Goal: Task Accomplishment & Management: Manage account settings

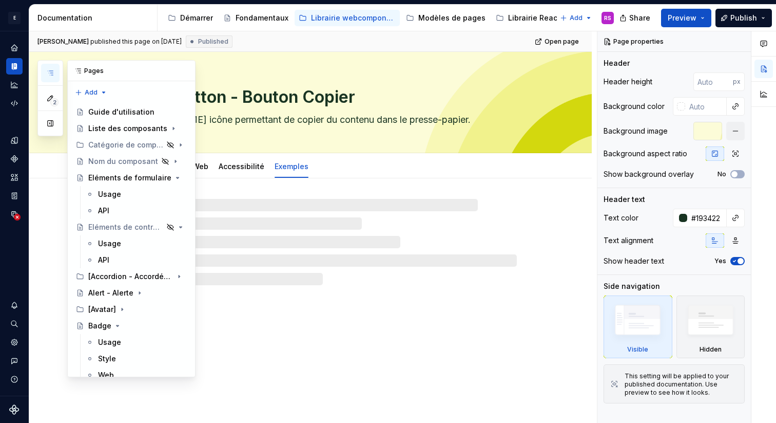
click at [53, 72] on icon "button" at bounding box center [50, 73] width 8 height 8
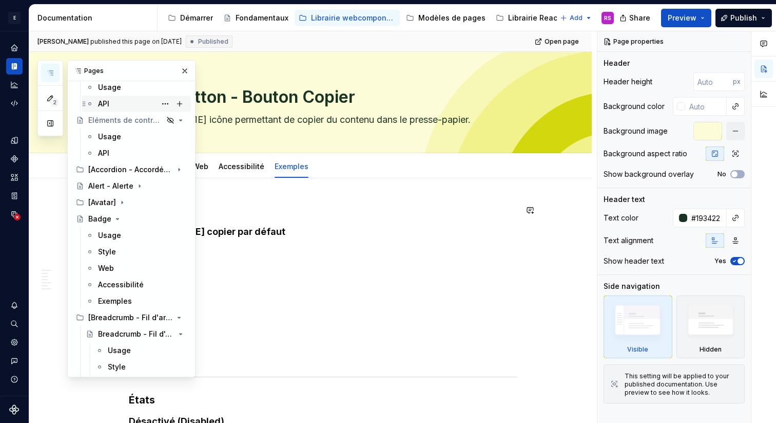
scroll to position [111, 0]
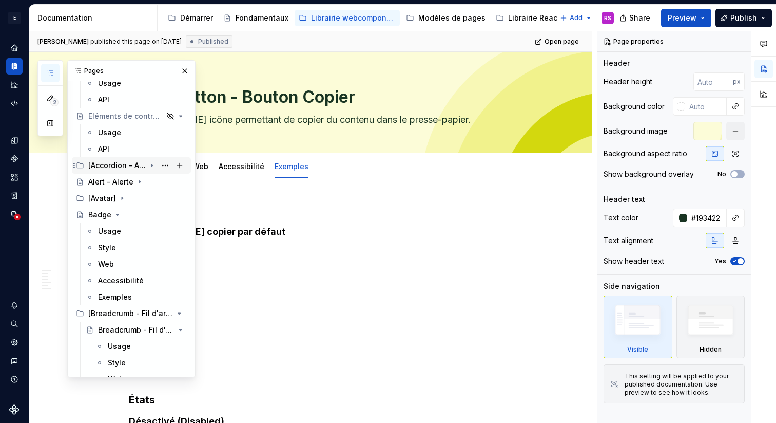
click at [129, 164] on div "[Accordion - Accordéon]" at bounding box center [116, 165] width 57 height 10
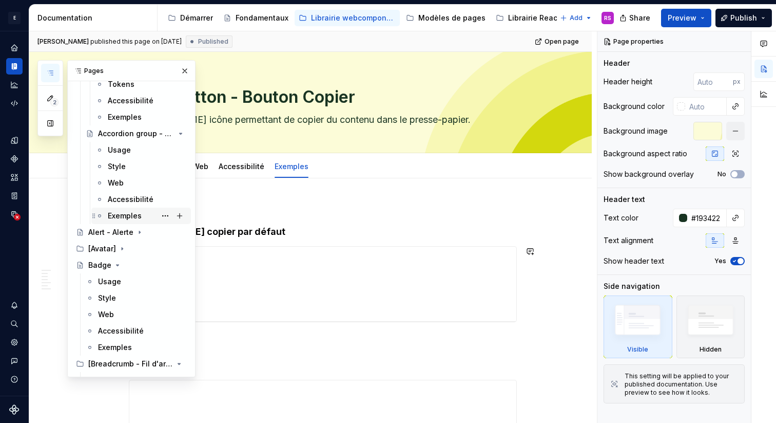
scroll to position [285, 0]
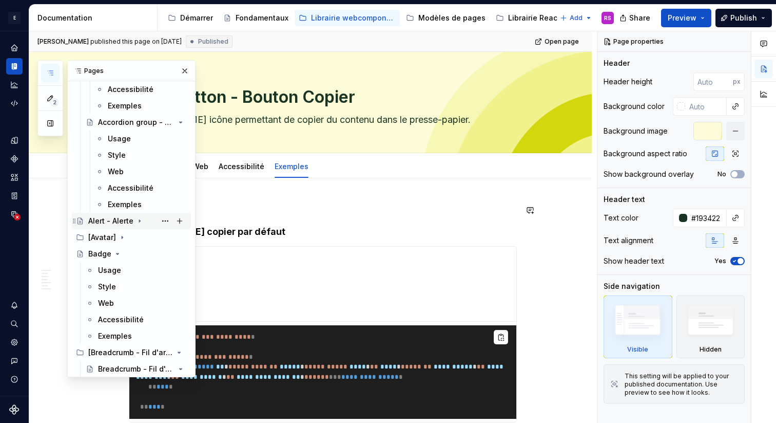
click at [138, 224] on icon "Page tree" at bounding box center [140, 221] width 8 height 8
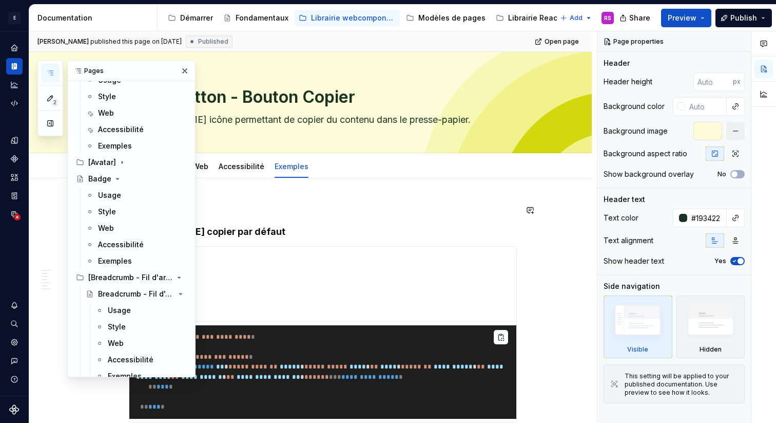
scroll to position [450, 0]
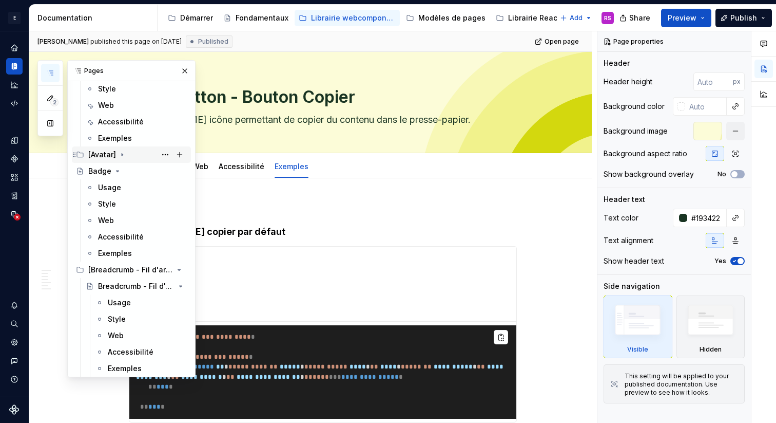
click at [123, 155] on icon "Page tree" at bounding box center [122, 154] width 8 height 8
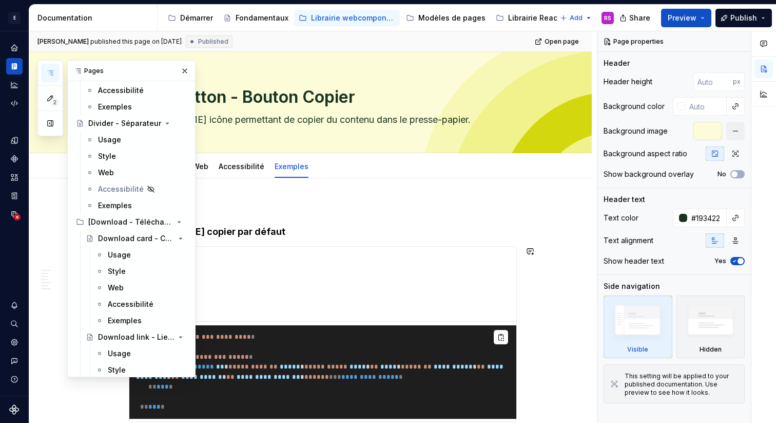
scroll to position [2418, 0]
click at [108, 190] on div "Accessibilité" at bounding box center [121, 191] width 46 height 10
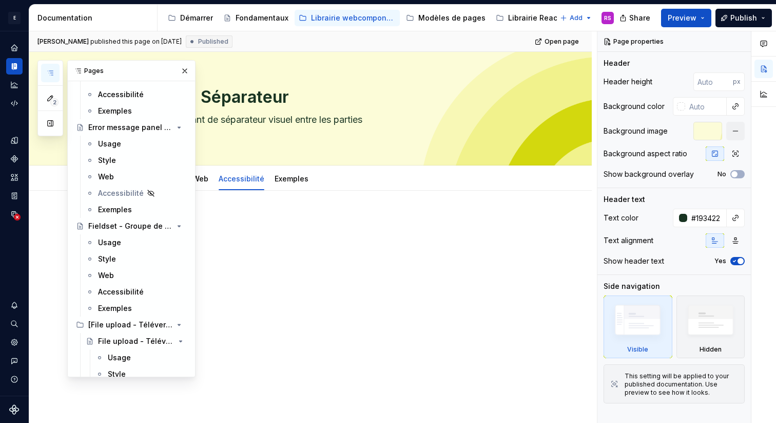
scroll to position [2923, 0]
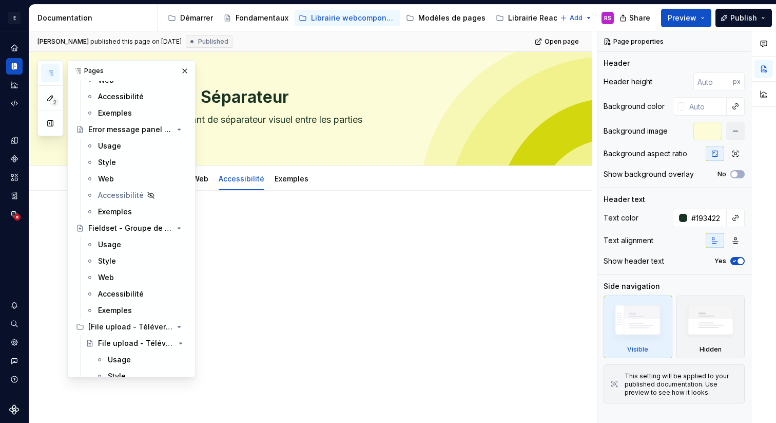
click at [108, 190] on div "Accessibilité" at bounding box center [121, 195] width 46 height 10
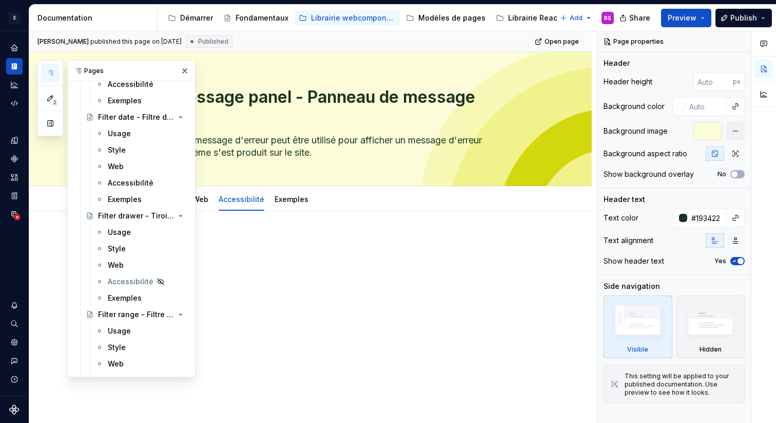
scroll to position [3562, 0]
click at [127, 277] on div "Accessibilité" at bounding box center [126, 279] width 37 height 10
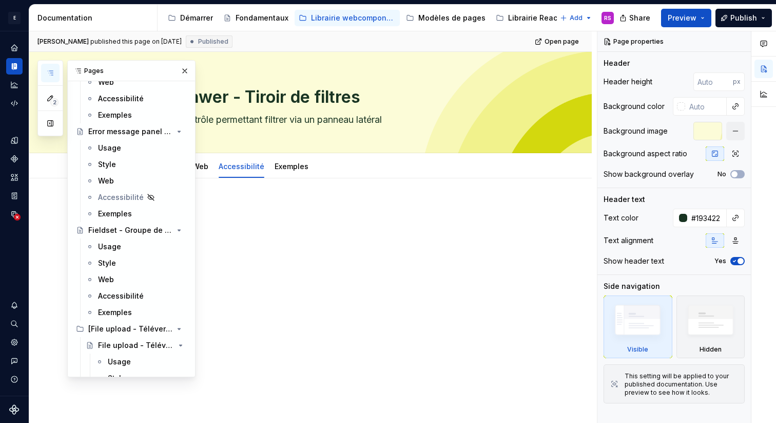
scroll to position [2915, 0]
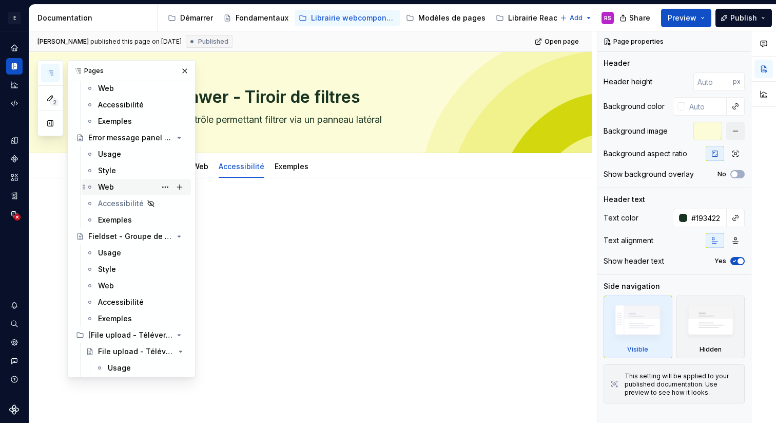
click at [114, 186] on div "Web" at bounding box center [142, 187] width 89 height 14
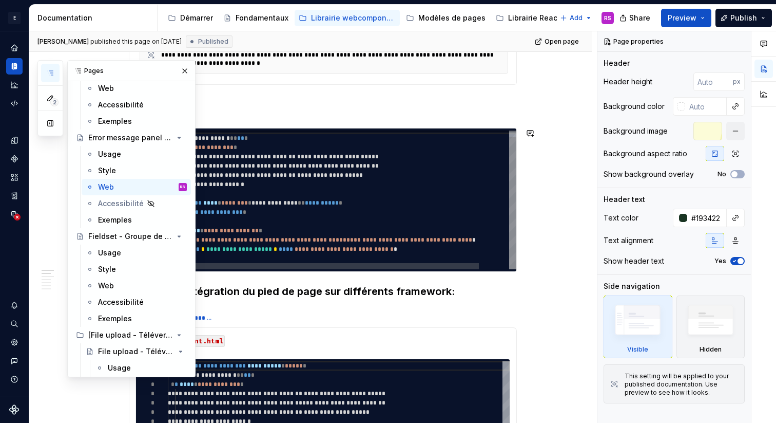
scroll to position [354, 0]
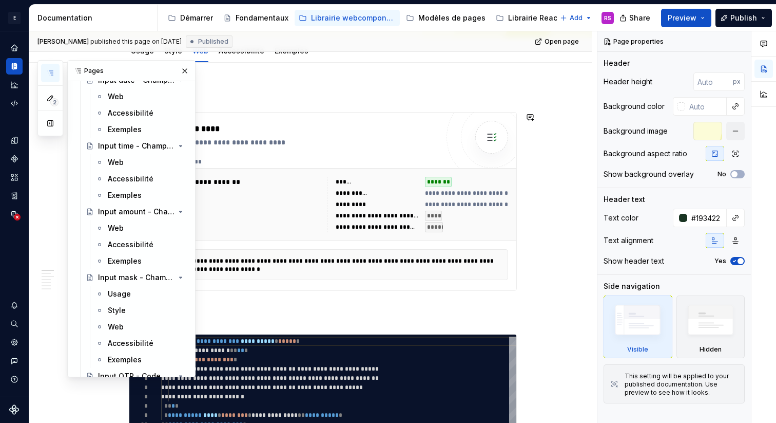
scroll to position [4875, 0]
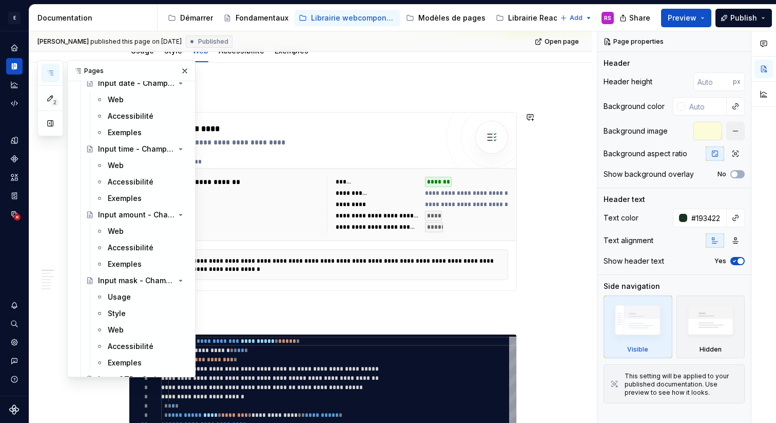
click at [189, 75] on button "button" at bounding box center [185, 71] width 14 height 14
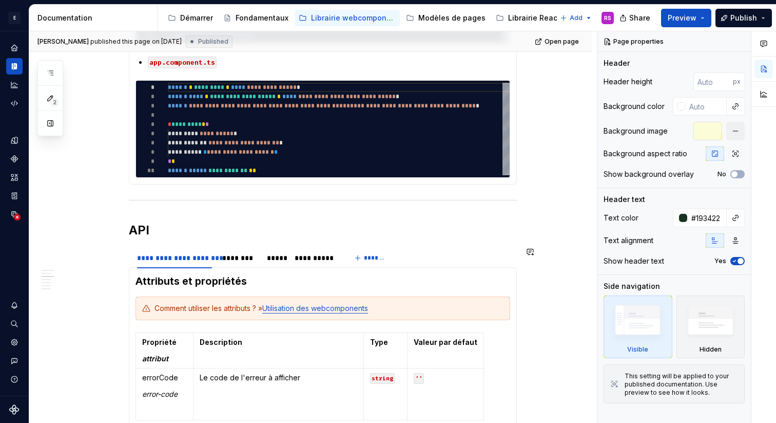
scroll to position [938, 0]
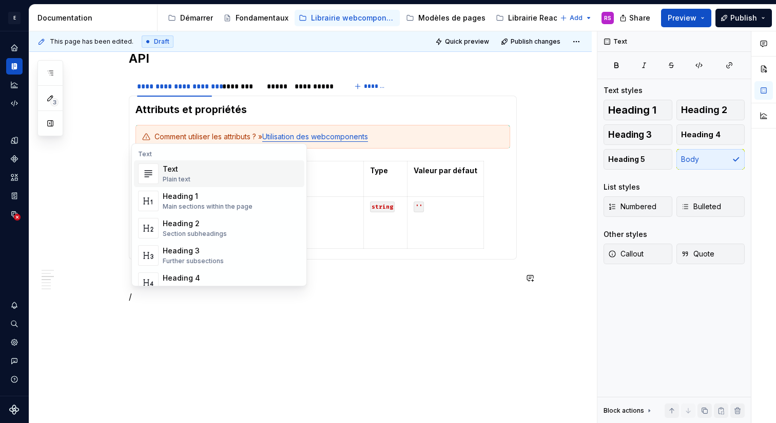
type textarea "*"
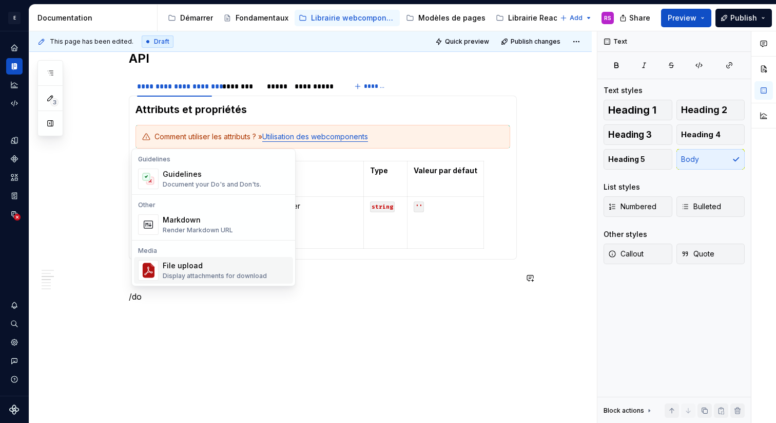
click at [208, 276] on div "Display attachments for download" at bounding box center [215, 276] width 104 height 8
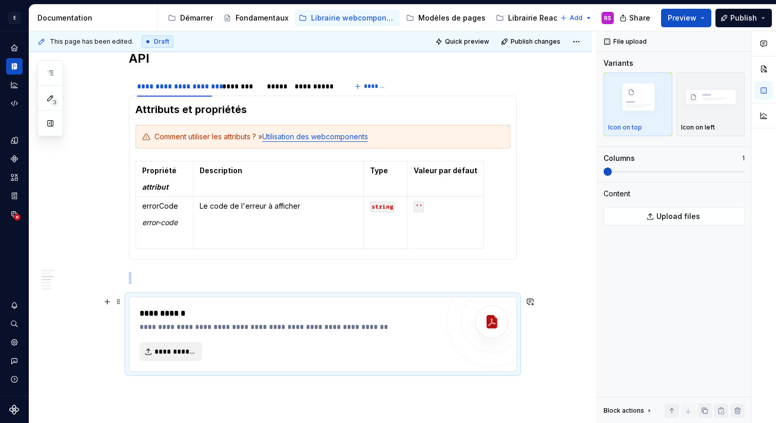
click at [184, 349] on span "**********" at bounding box center [175, 351] width 41 height 10
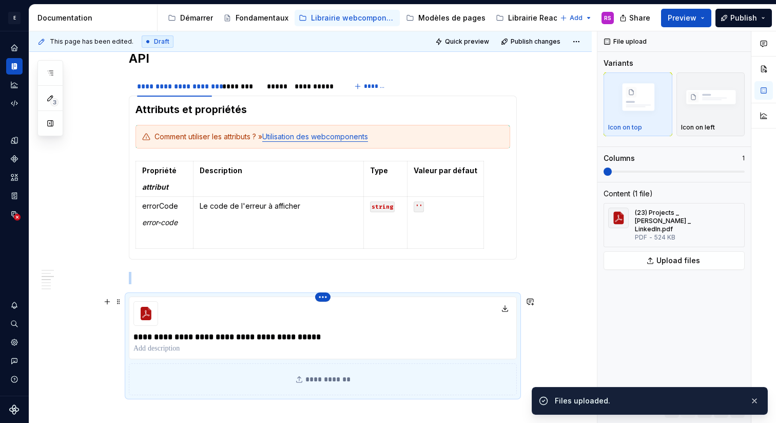
click at [325, 295] on html "E Design System de l'Autonomie RS Design system data Documentation Accessibilit…" at bounding box center [388, 211] width 776 height 423
click at [339, 336] on div "Delete file" at bounding box center [370, 335] width 67 height 10
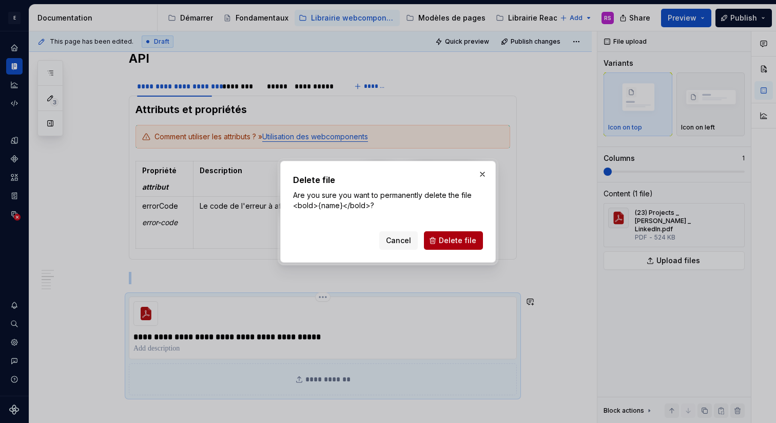
click at [457, 244] on span "Delete file" at bounding box center [457, 240] width 37 height 10
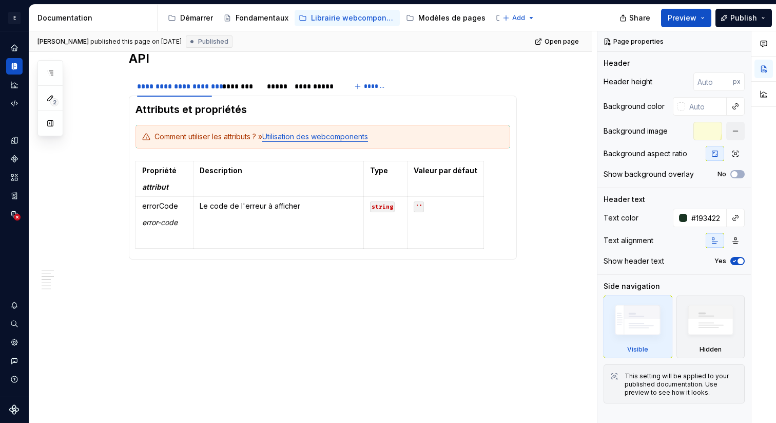
type textarea "*"
